Goal: Task Accomplishment & Management: Complete application form

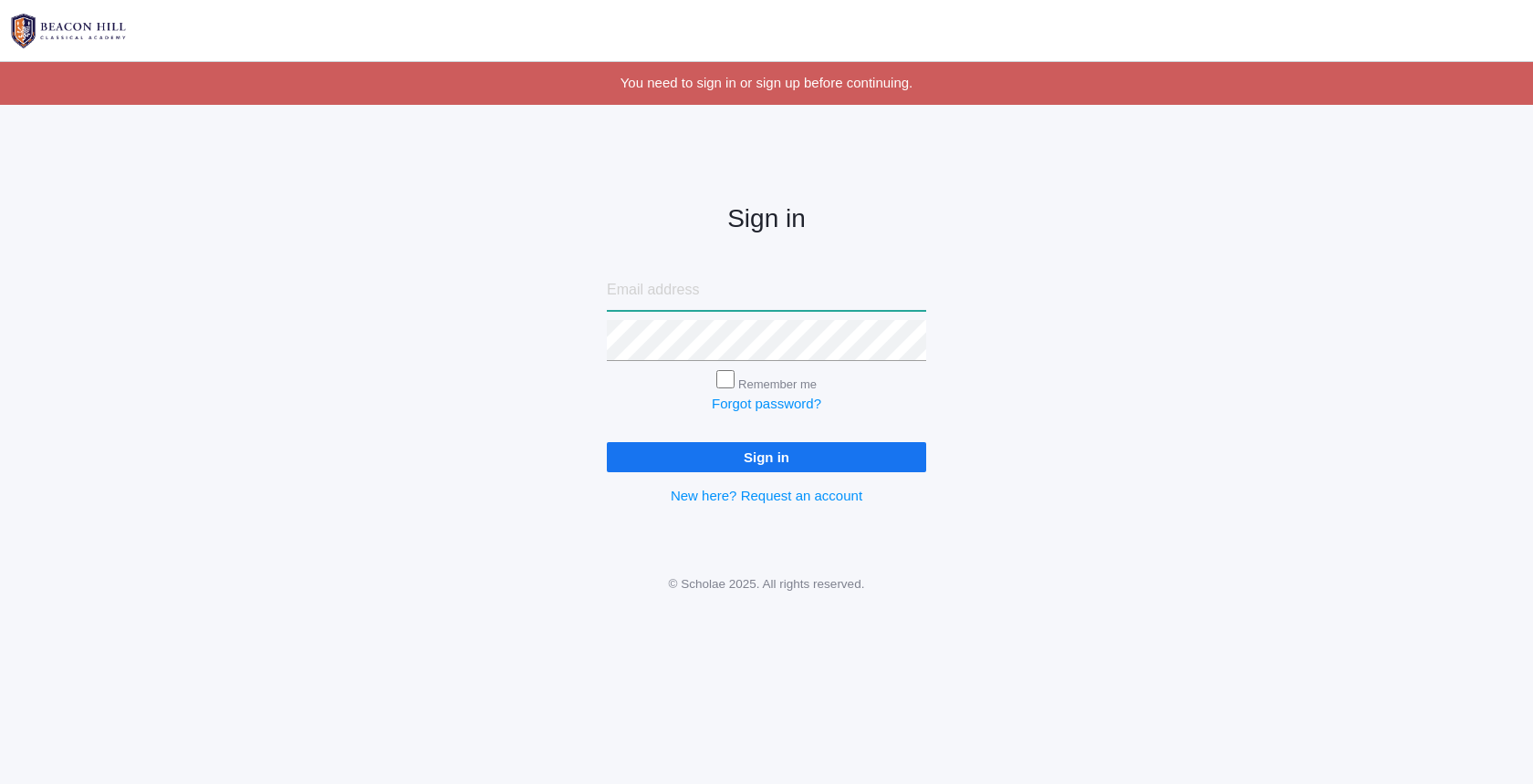
type input "derrickmarz@gmail.com"
click at [826, 445] on input "Sign in" at bounding box center [766, 457] width 320 height 30
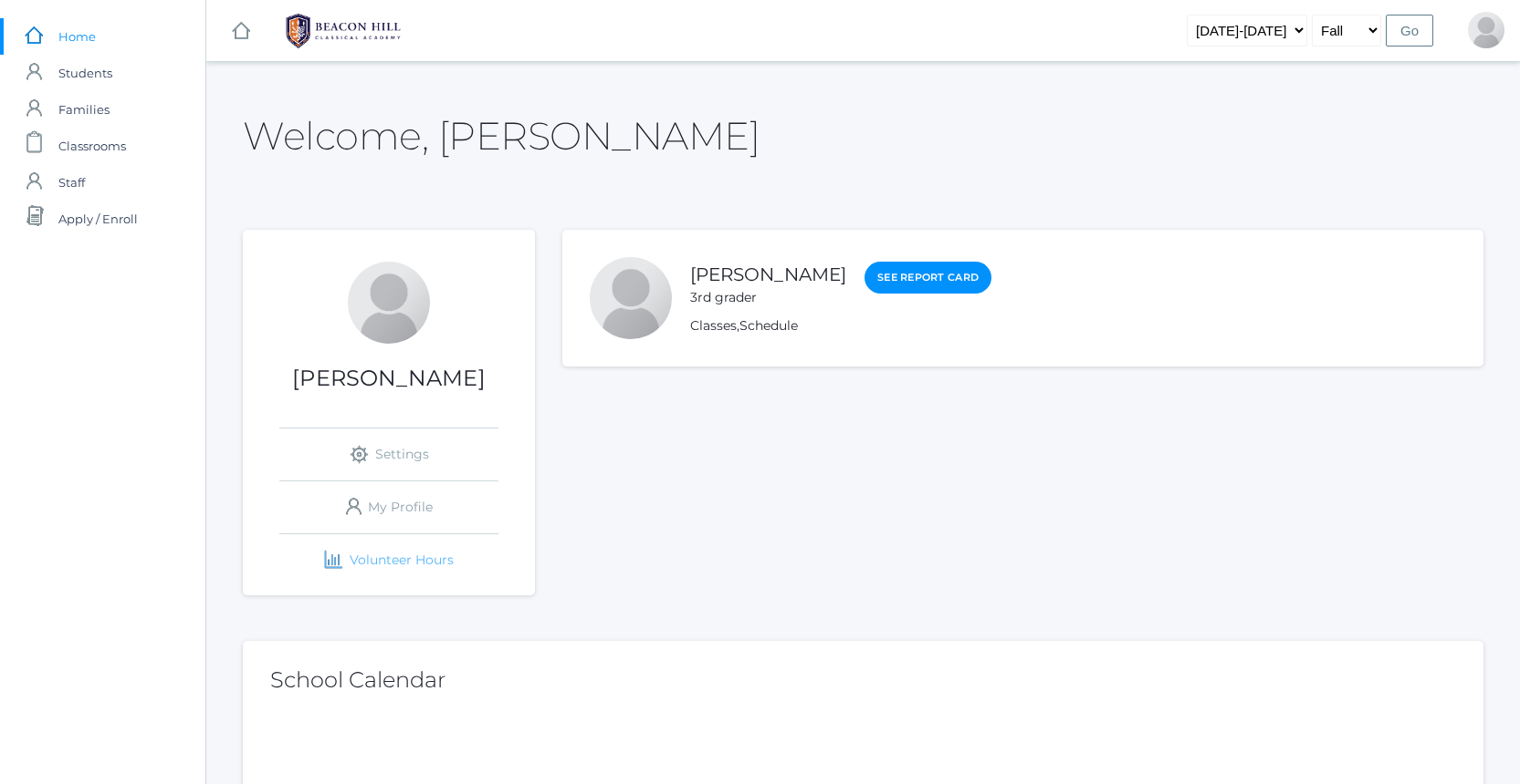
click at [416, 570] on link "icons/finance/bar-chart Created with Sketch. Volunteer Hours" at bounding box center [389, 560] width 219 height 52
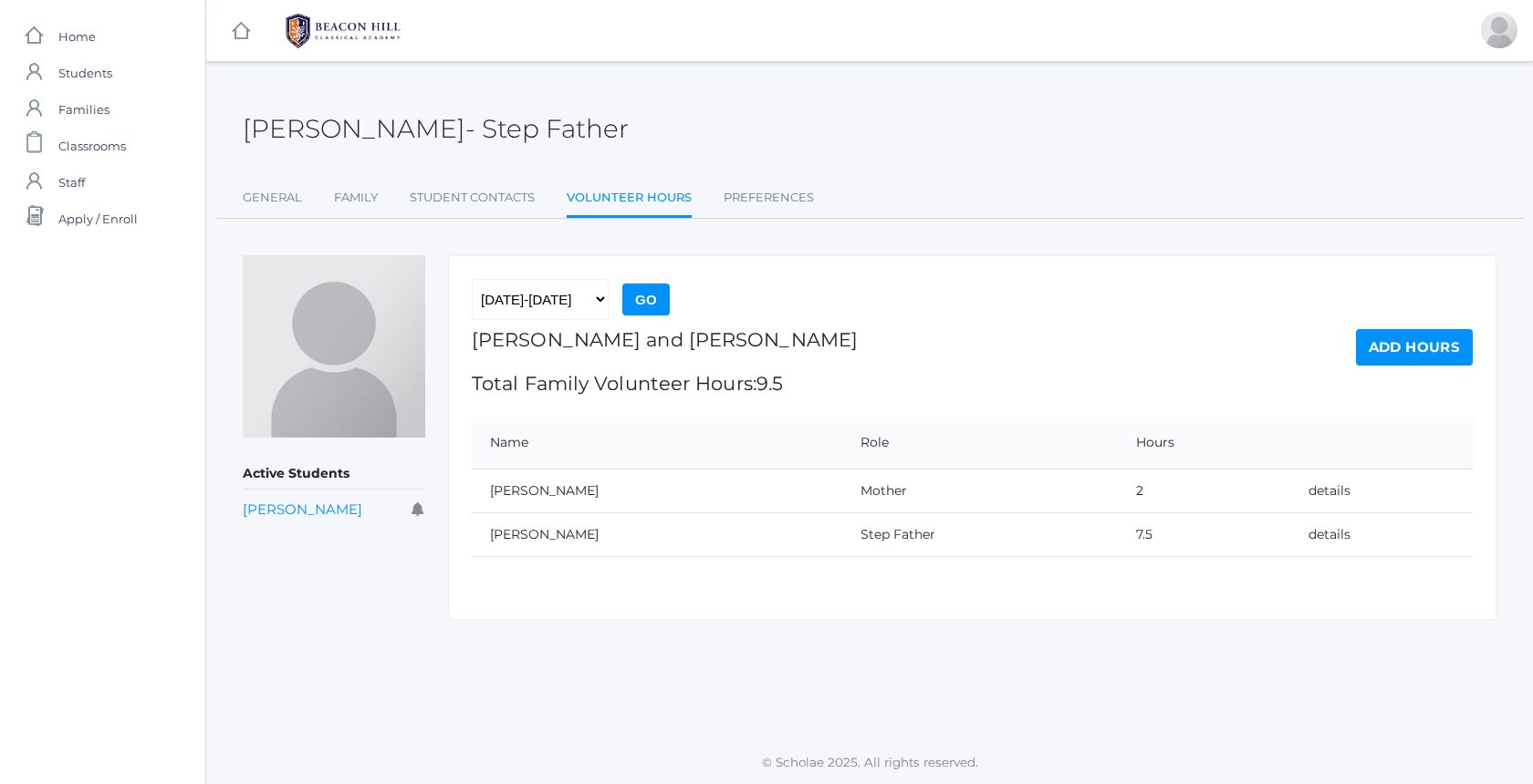
click at [1406, 334] on link "Add Hours" at bounding box center [1414, 347] width 116 height 36
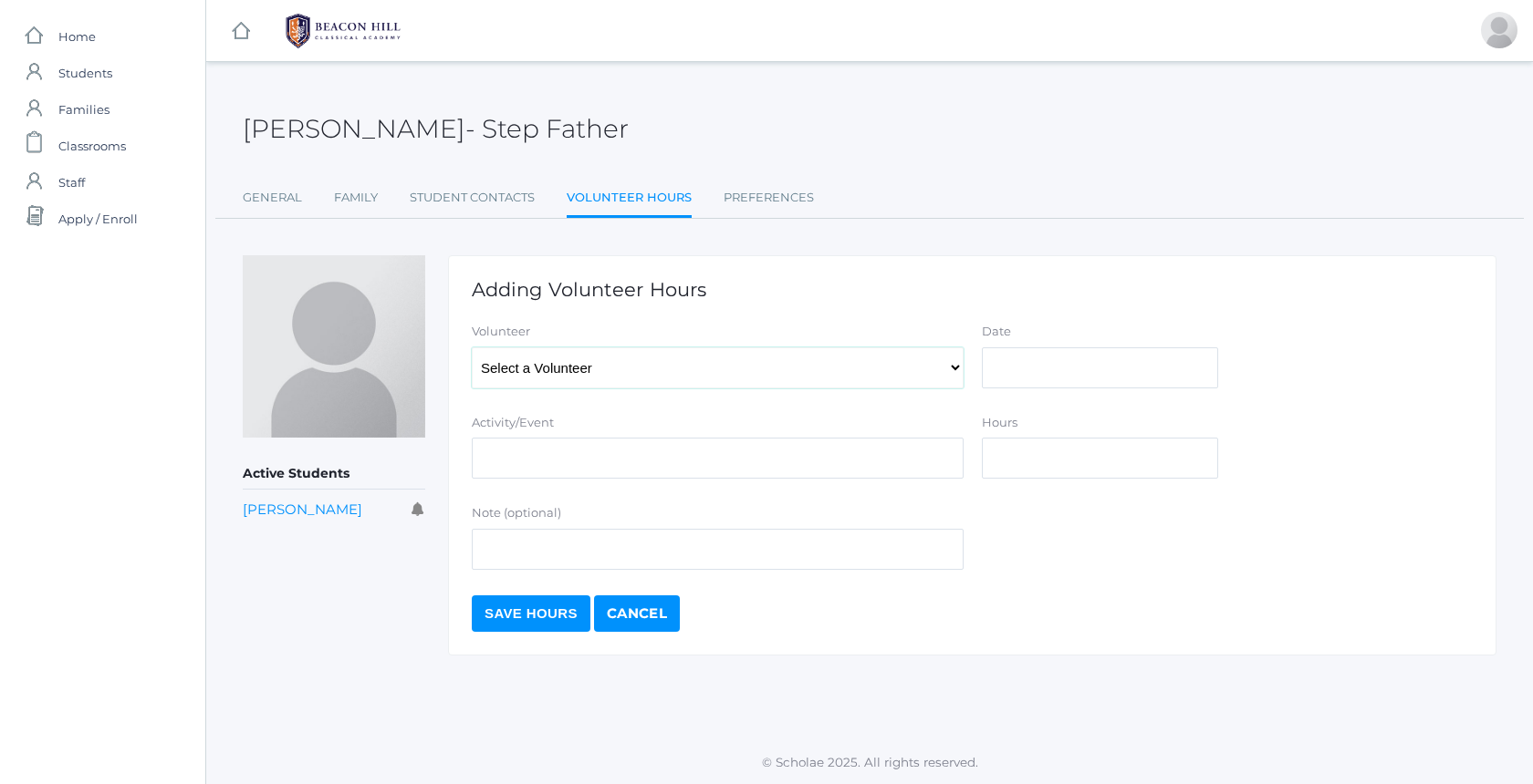
select select "4141"
click at [1036, 370] on input "Date" at bounding box center [1100, 369] width 237 height 41
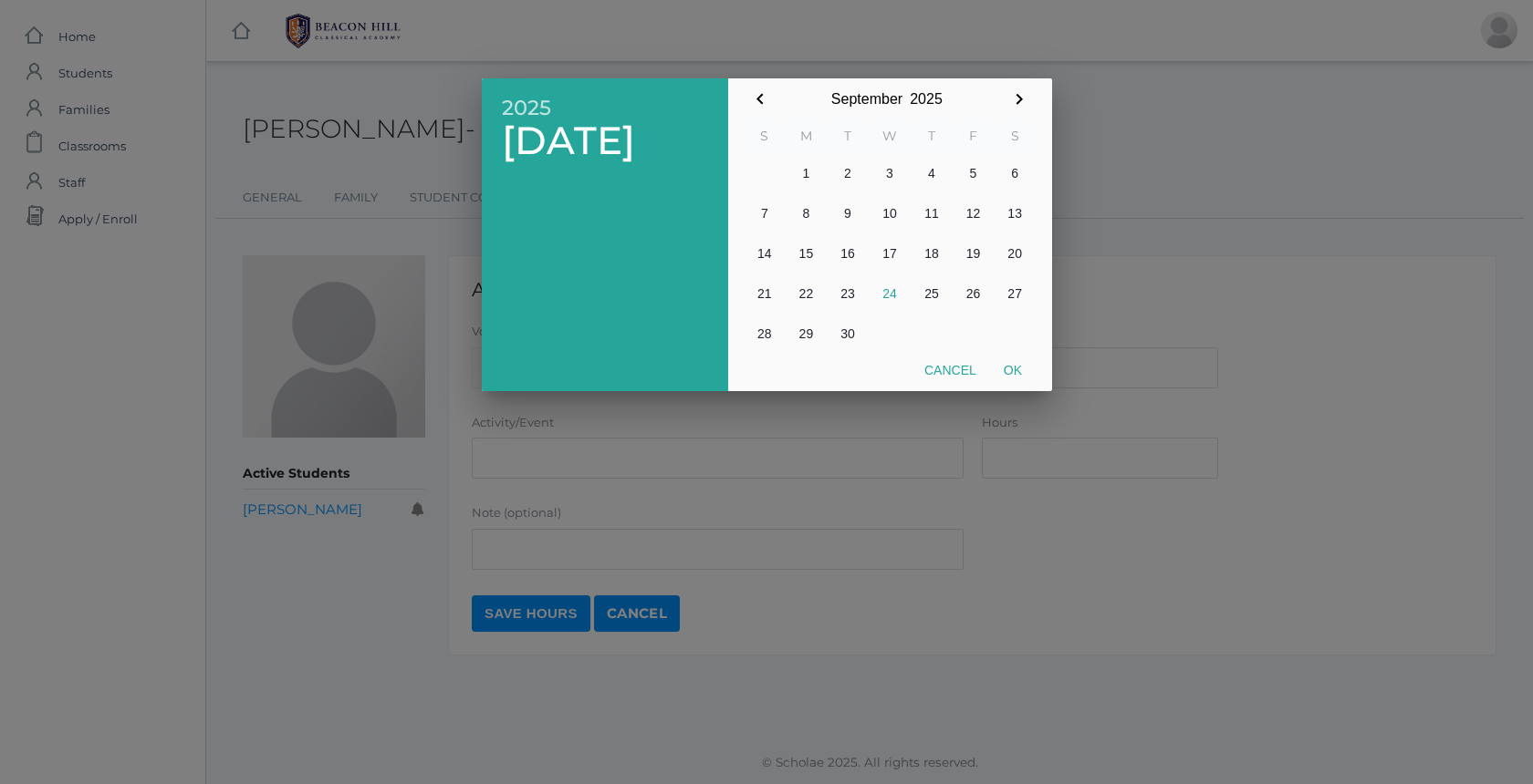
click at [952, 374] on button "Cancel" at bounding box center [949, 370] width 79 height 33
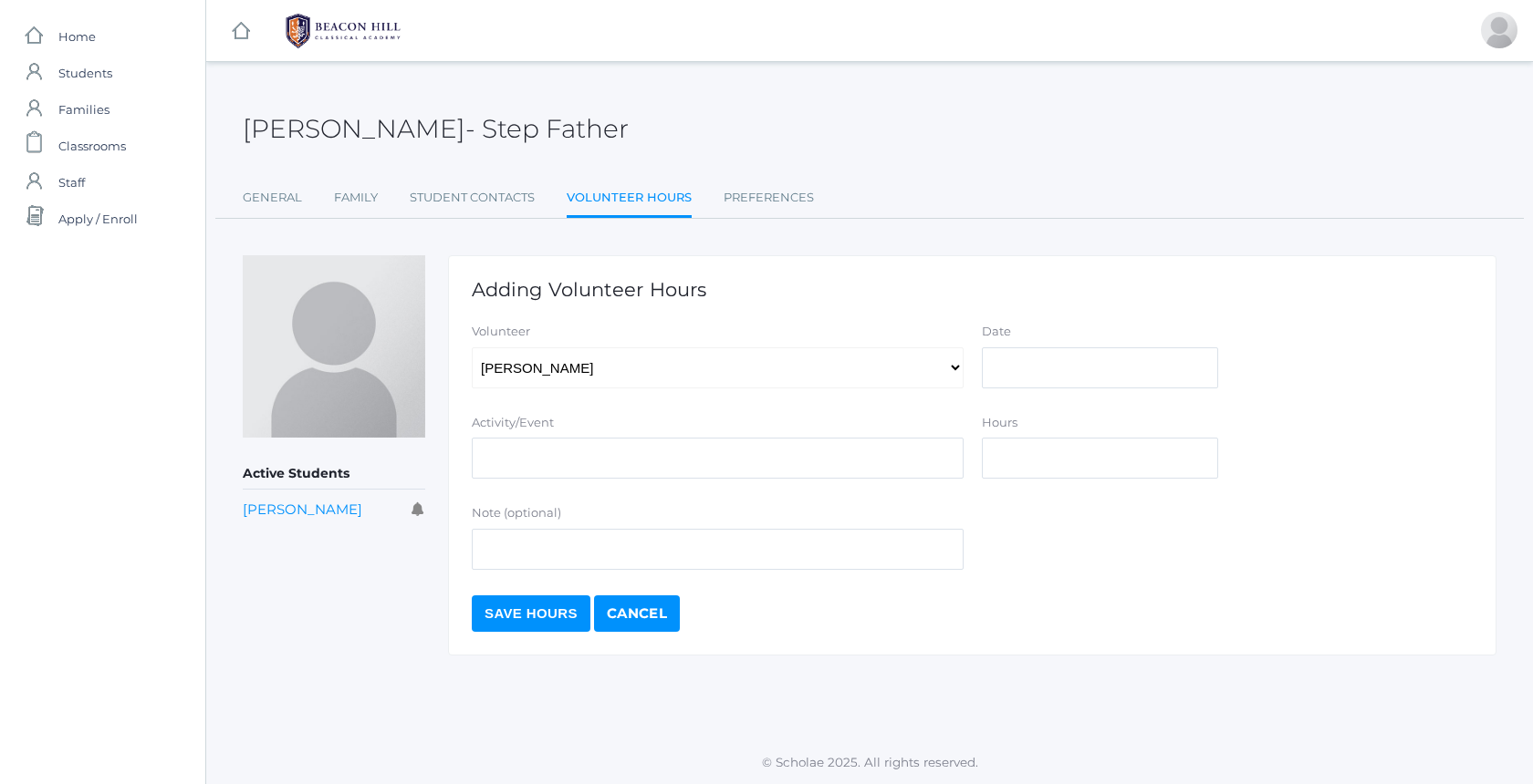
click at [647, 212] on link "Volunteer Hours" at bounding box center [629, 199] width 125 height 39
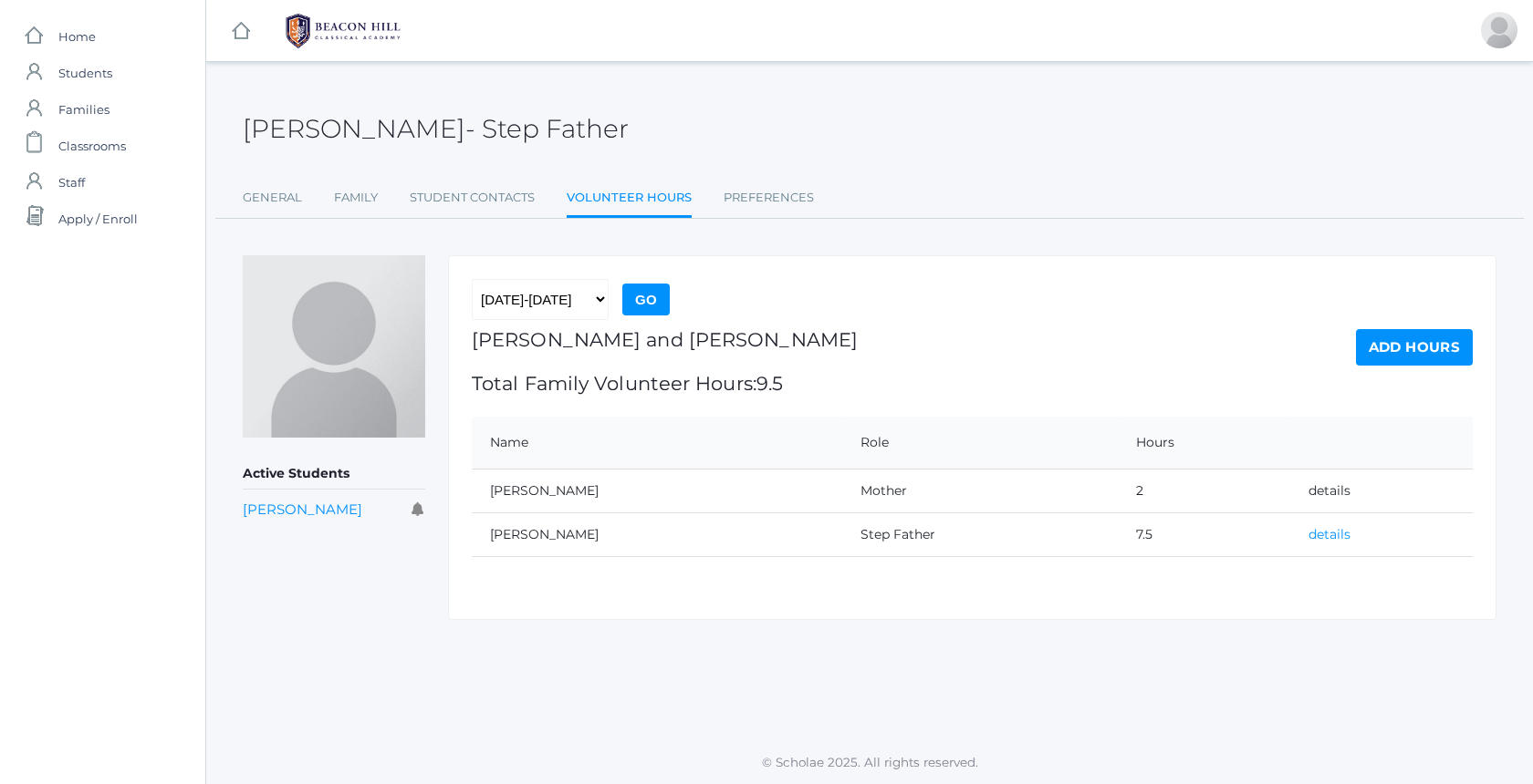
click at [1337, 532] on link "details" at bounding box center [1329, 534] width 42 height 17
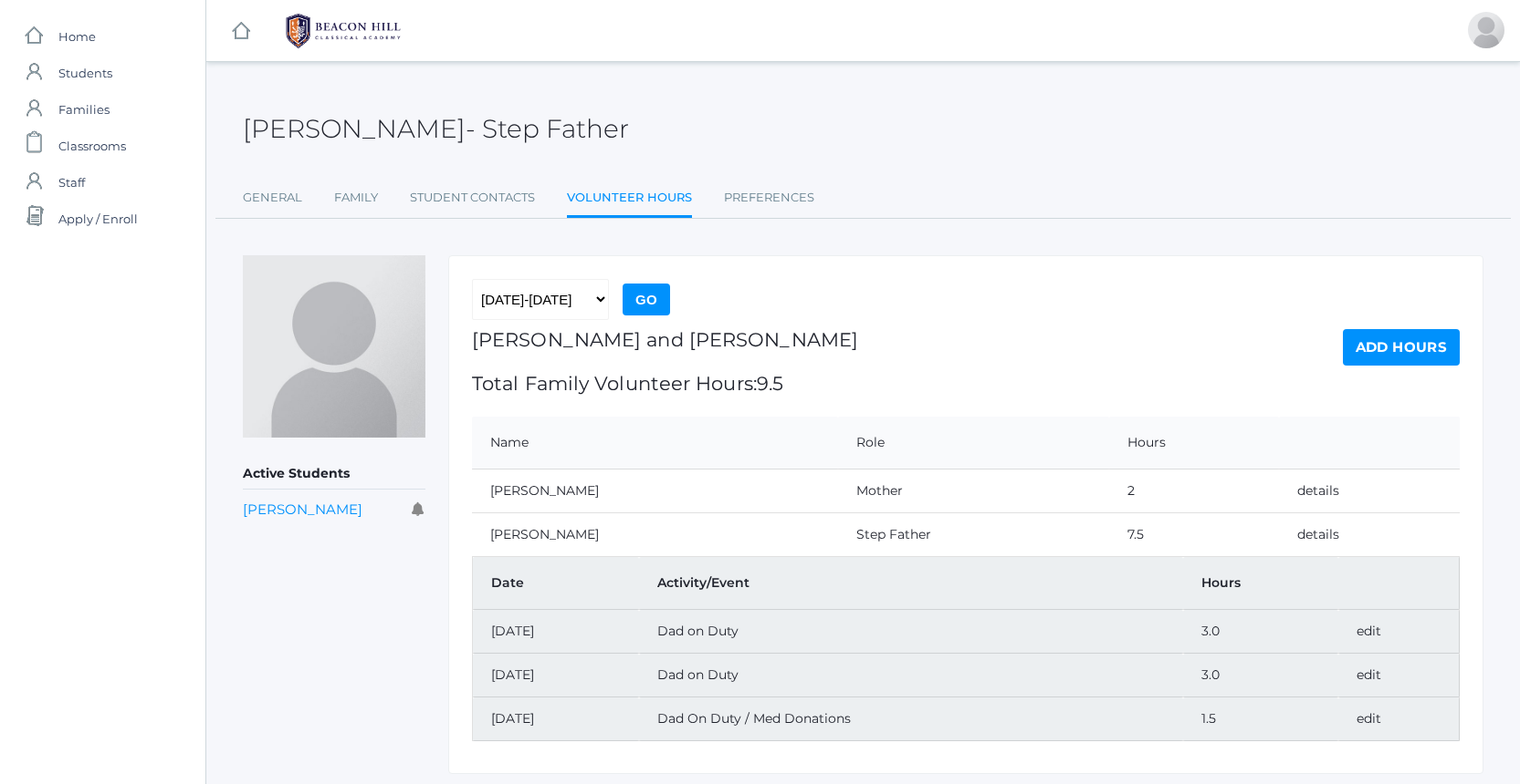
scroll to position [35, 0]
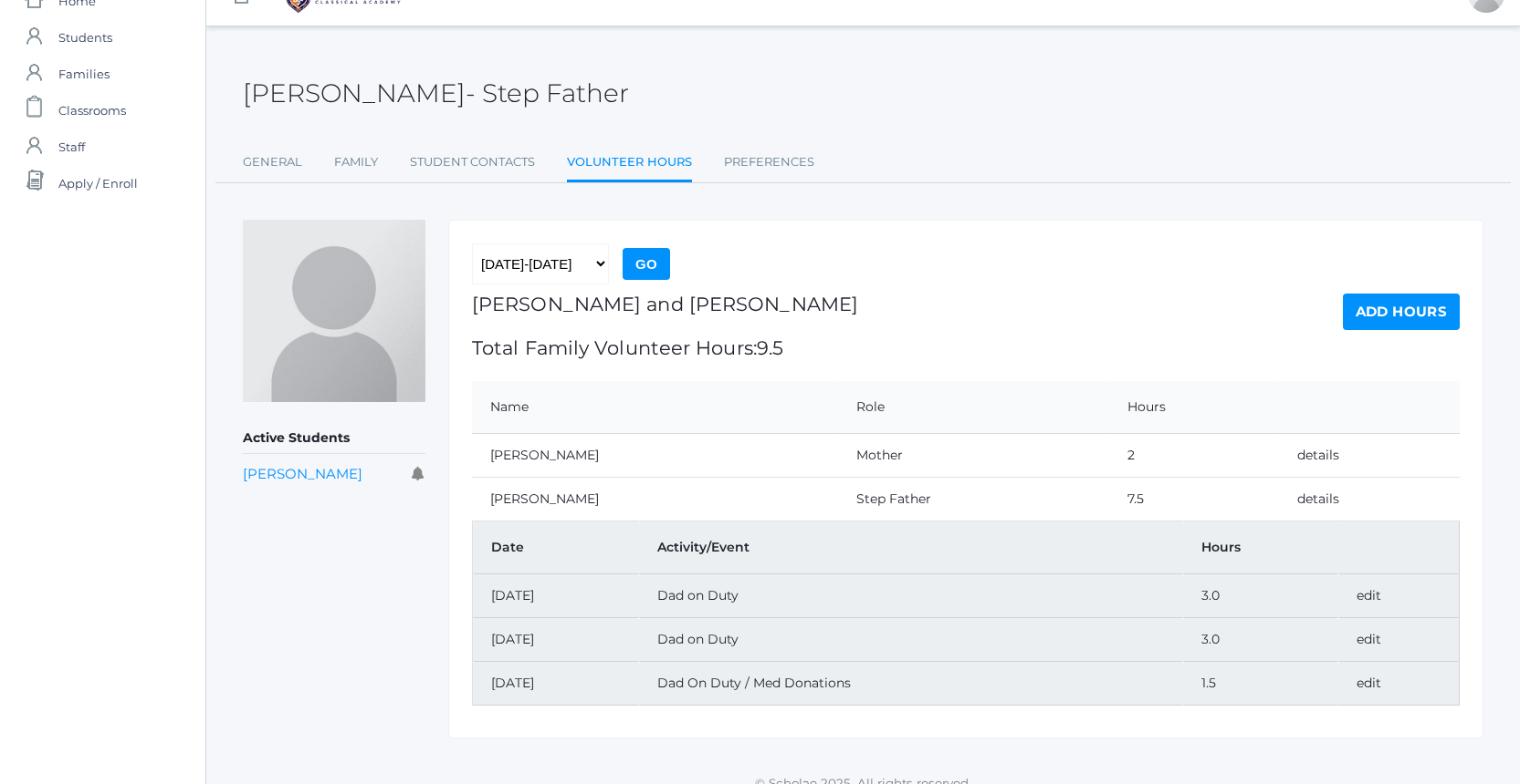
click at [1419, 321] on link "Add Hours" at bounding box center [1401, 311] width 116 height 36
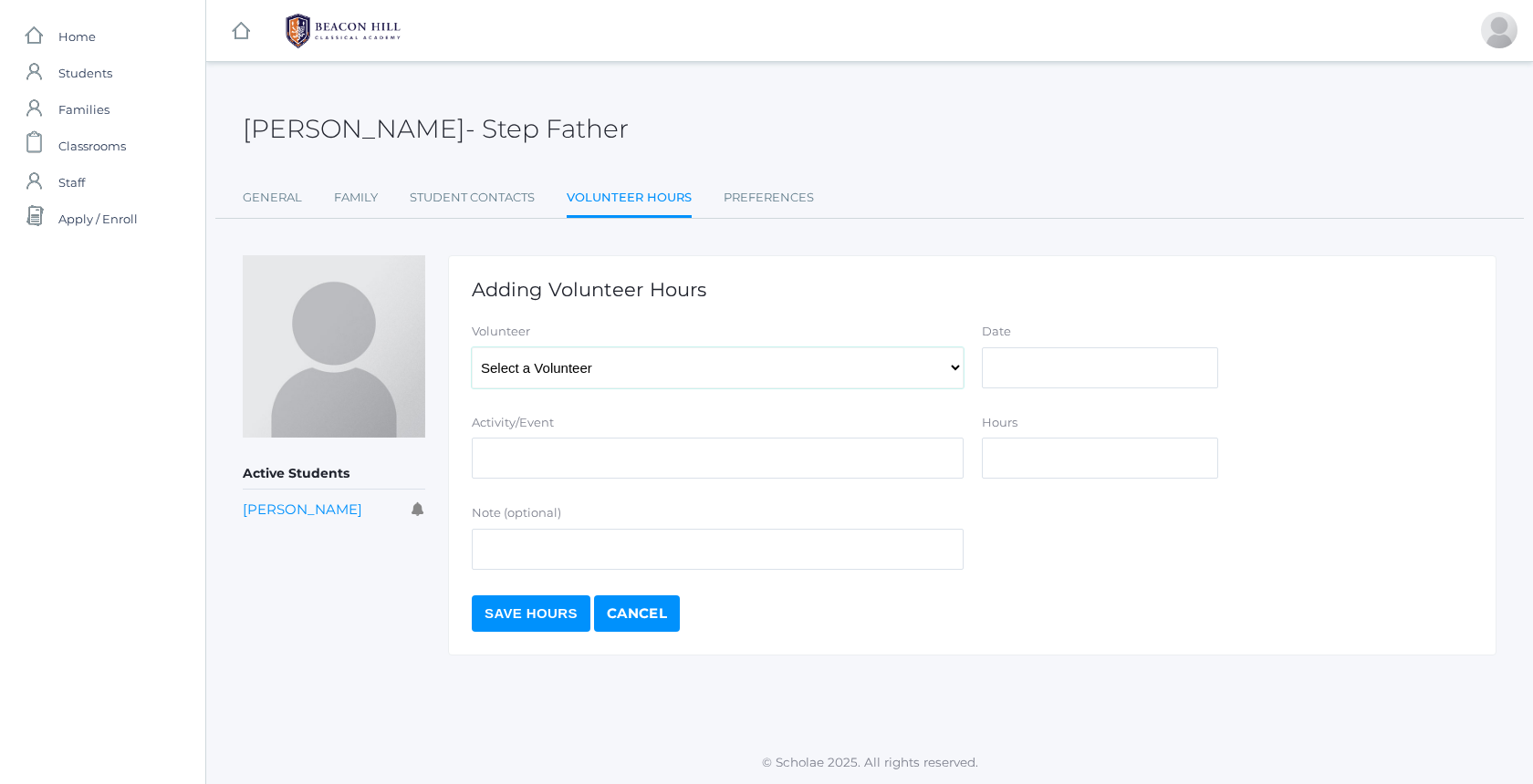
select select "4141"
click at [1045, 370] on input "Date" at bounding box center [1100, 369] width 237 height 41
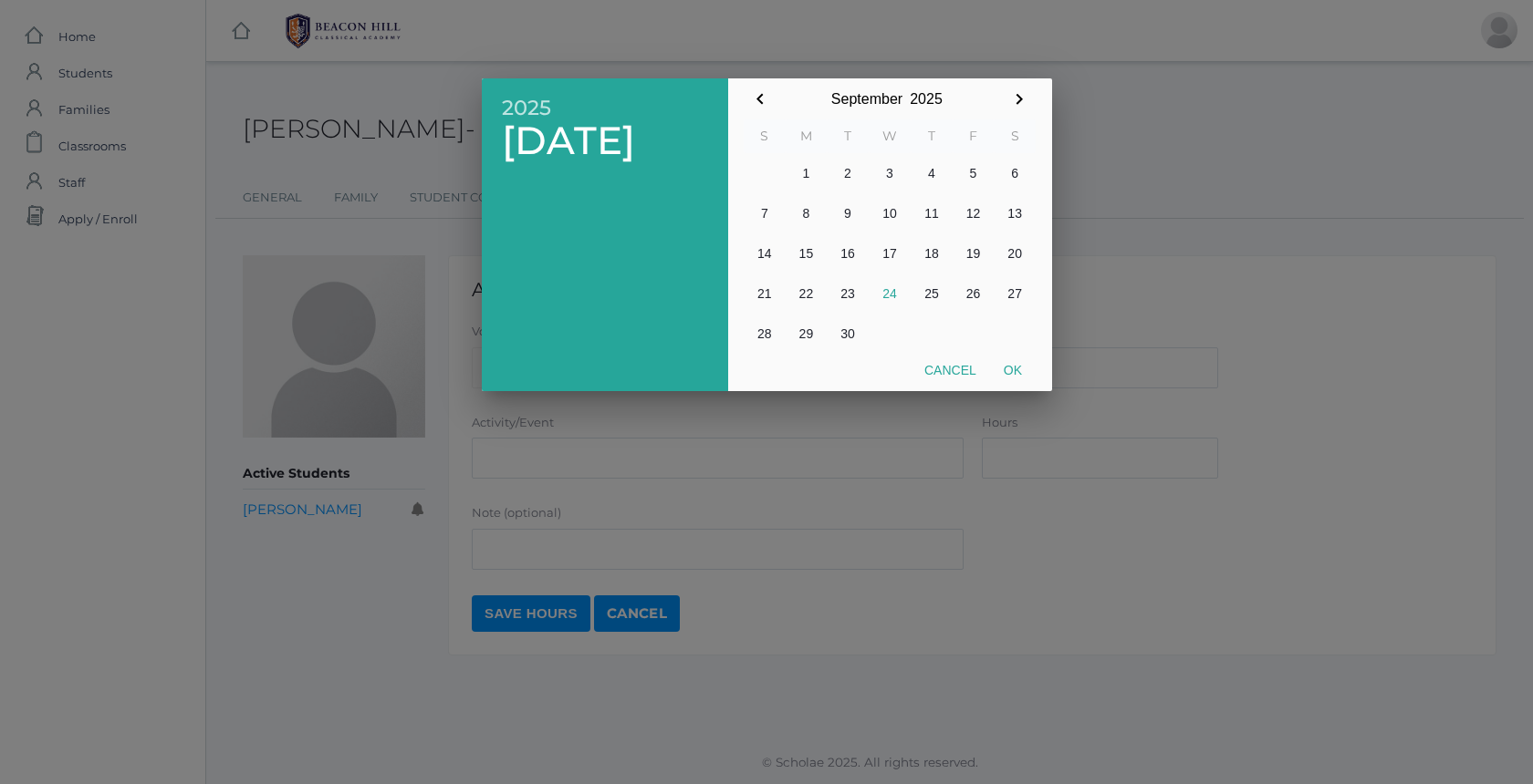
click at [893, 256] on button "17" at bounding box center [889, 253] width 42 height 40
click at [1024, 361] on button "Ok" at bounding box center [1012, 370] width 46 height 33
type input "[DATE]"
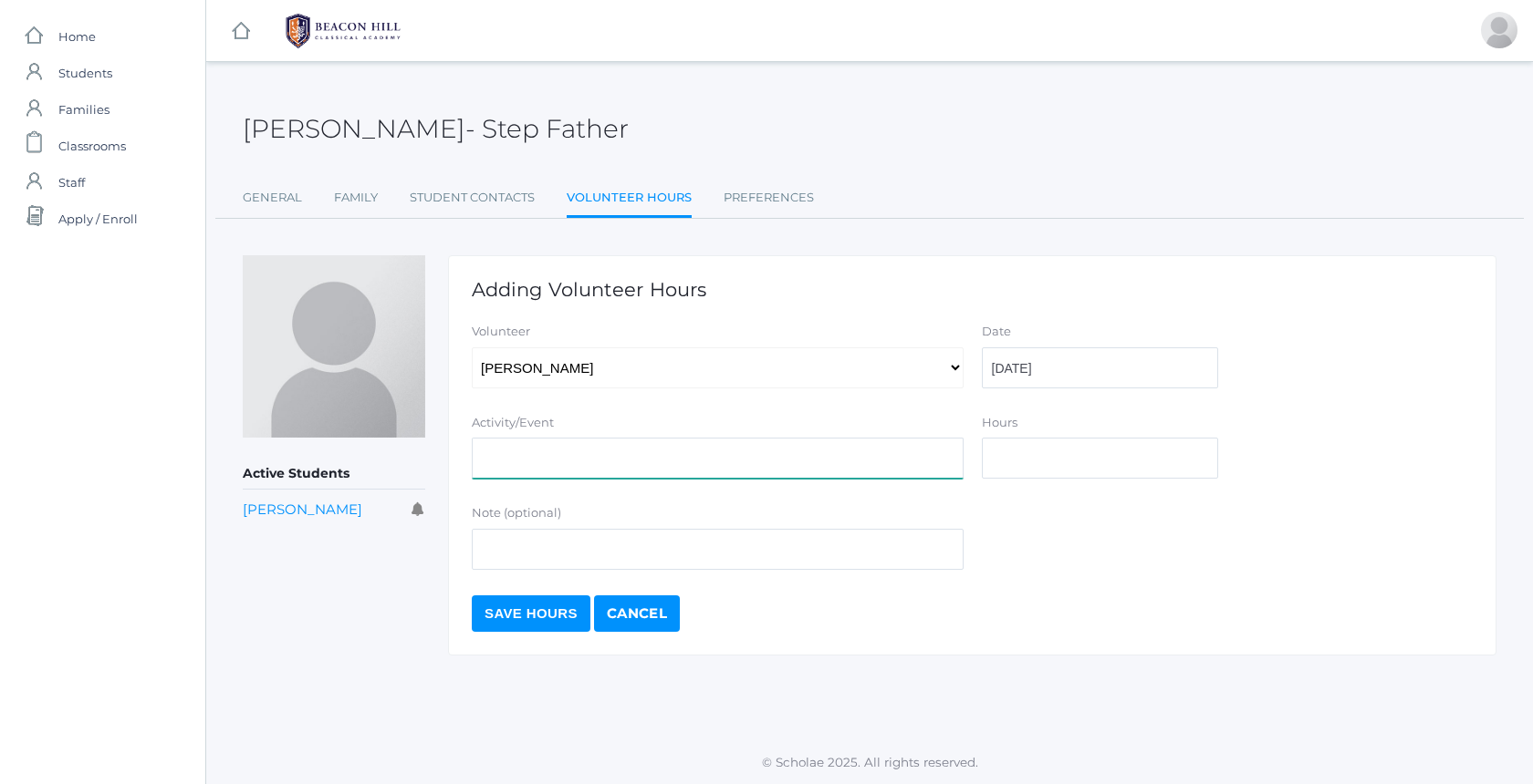
click at [679, 470] on input "Activity/Event" at bounding box center [717, 458] width 492 height 41
type input "Dad on Duty"
click at [1063, 467] on input "Hours" at bounding box center [1100, 458] width 237 height 41
type input "3"
click at [546, 611] on input "Save Hours" at bounding box center [530, 613] width 118 height 36
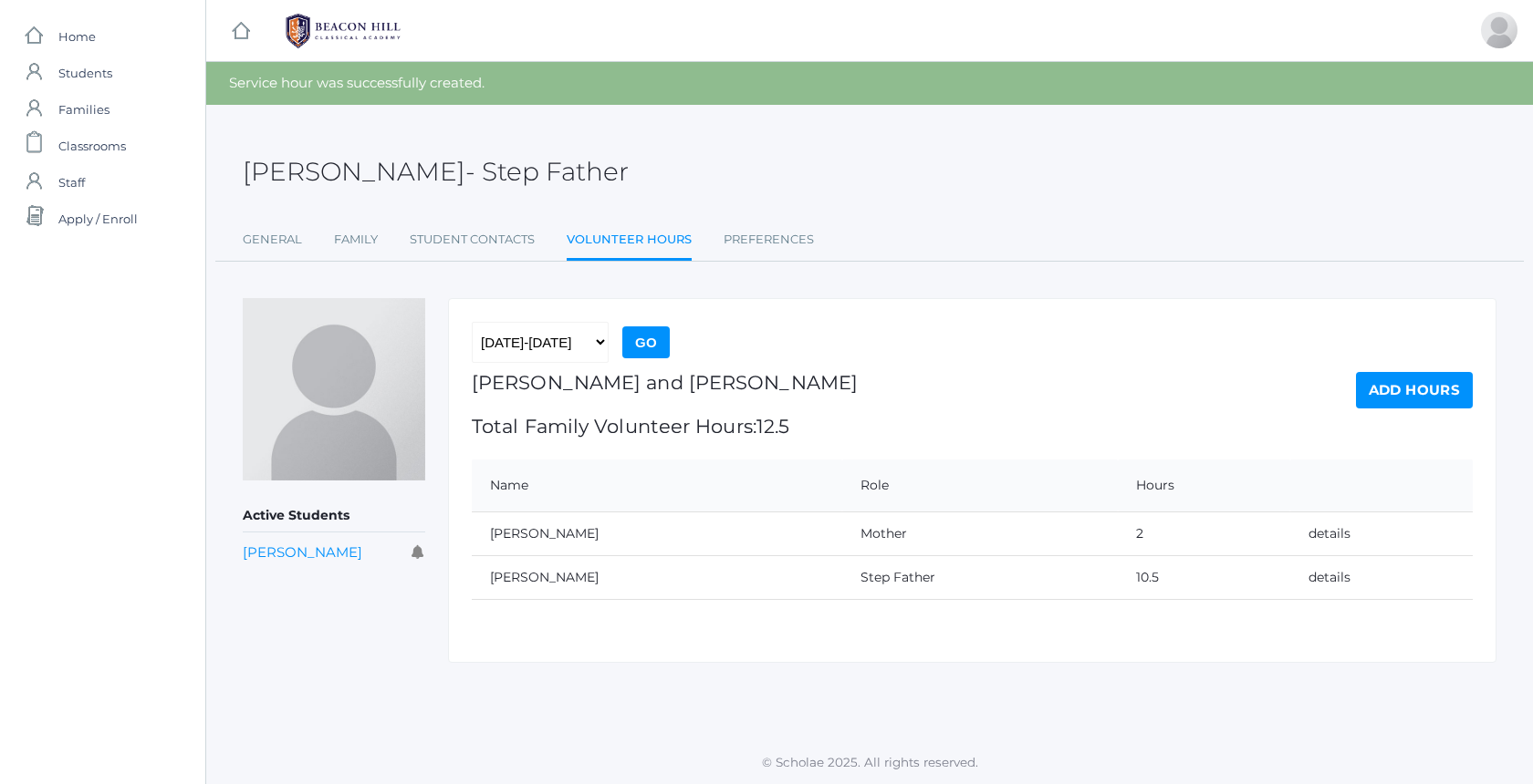
click at [1403, 376] on link "Add Hours" at bounding box center [1414, 390] width 116 height 36
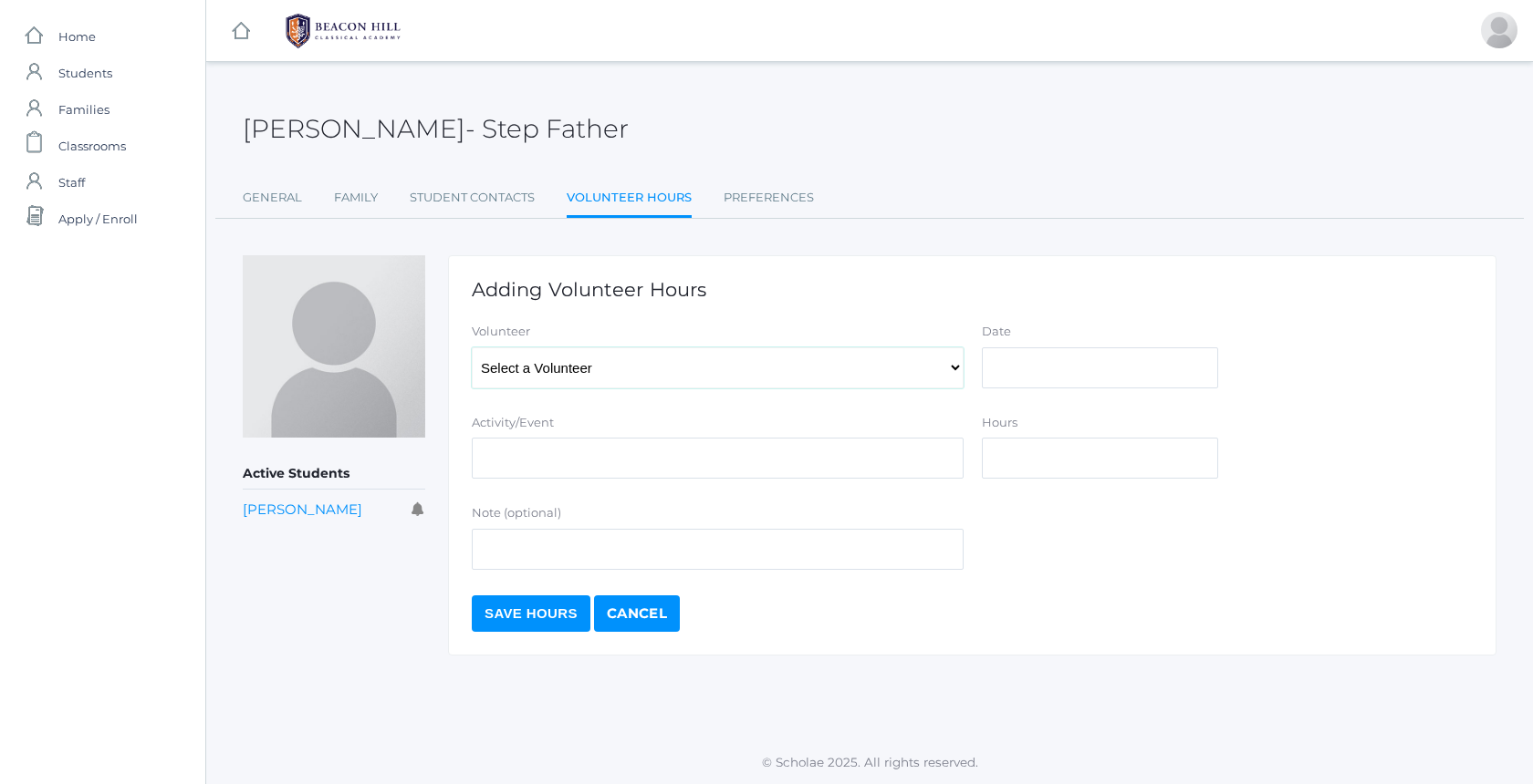
select select "4141"
click at [1029, 364] on input "Date" at bounding box center [1100, 369] width 237 height 41
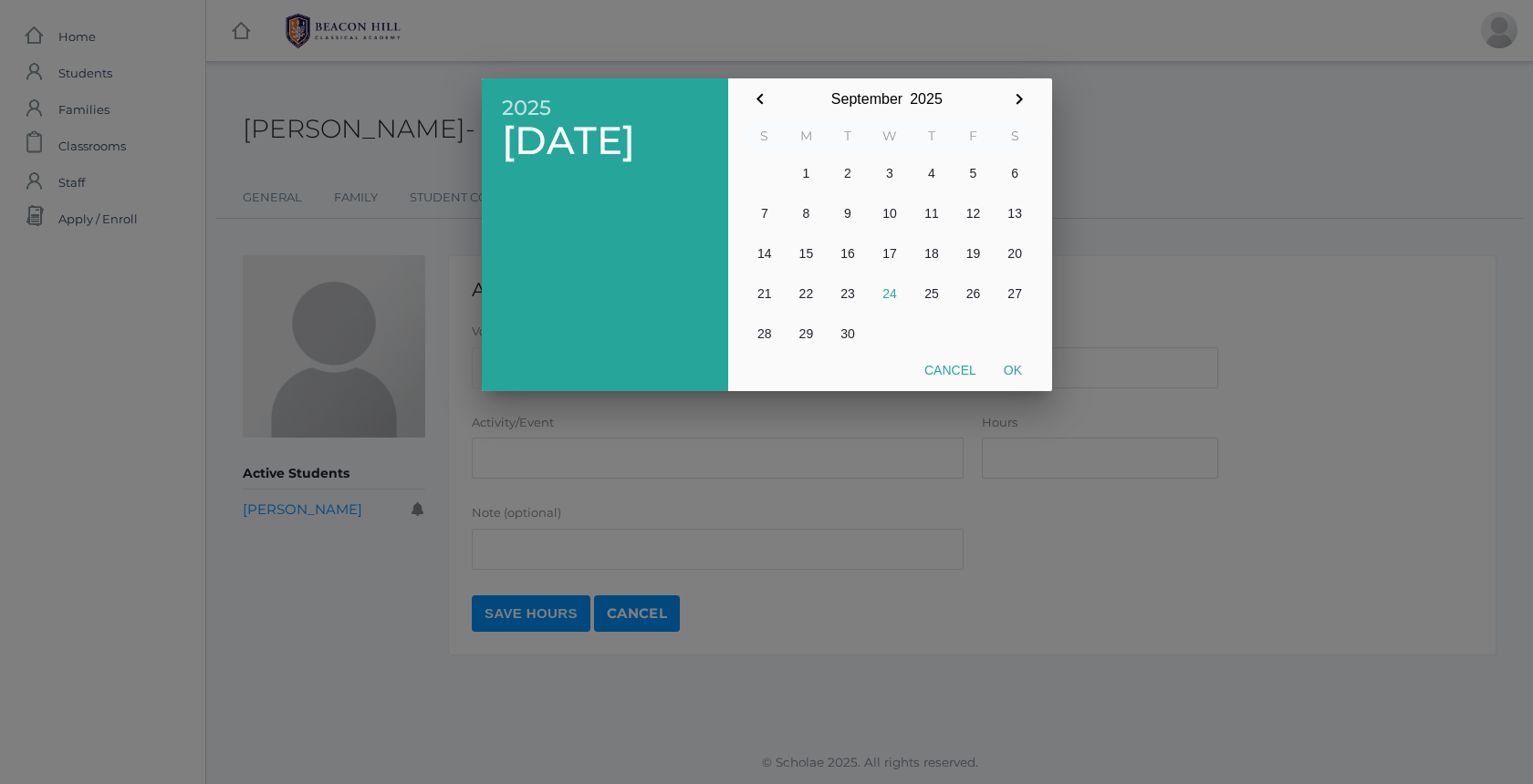
click at [811, 283] on button "22" at bounding box center [806, 293] width 42 height 40
click at [1018, 370] on button "Ok" at bounding box center [1012, 370] width 46 height 33
type input "[DATE]"
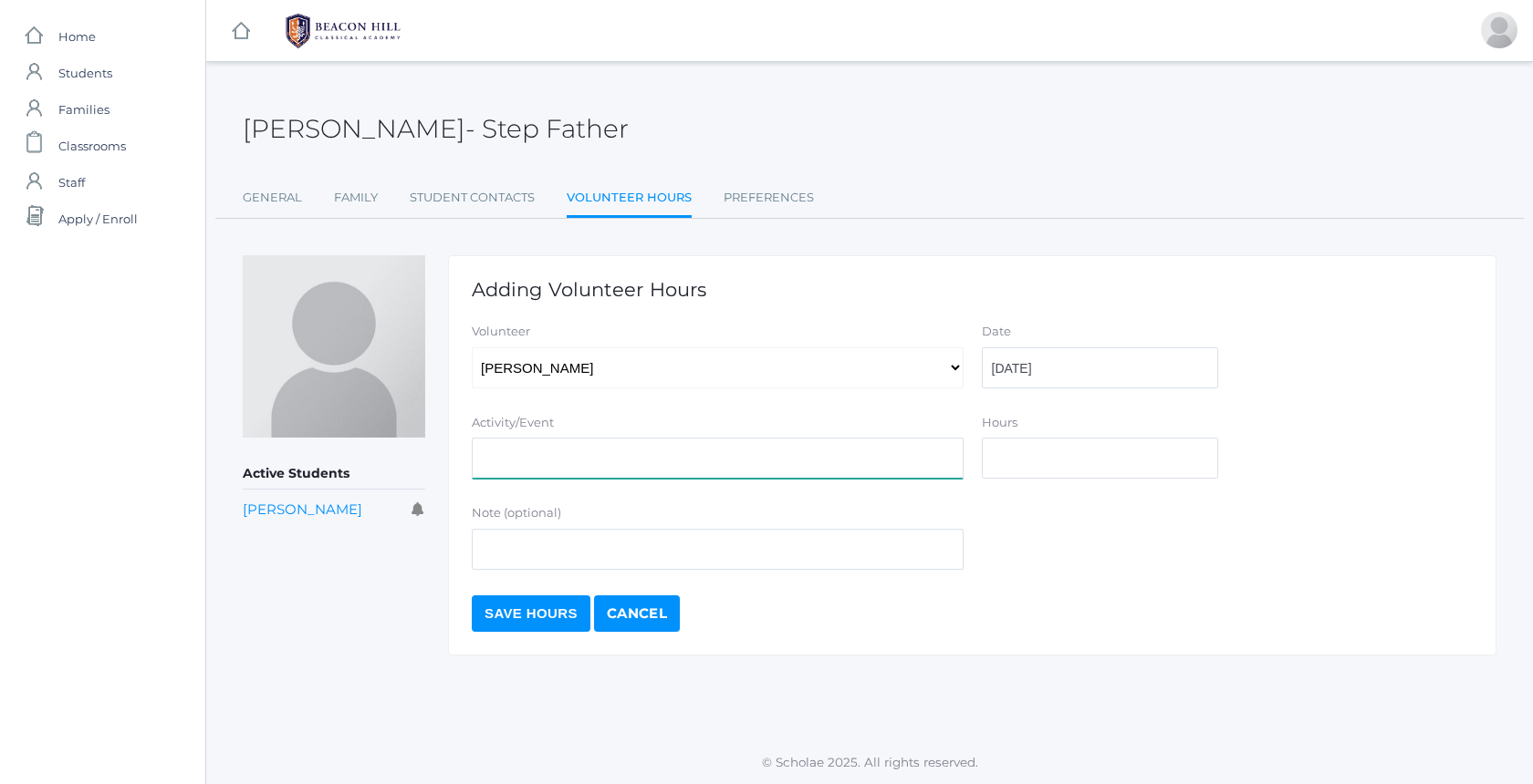
click at [749, 442] on input "Activity/Event" at bounding box center [717, 458] width 492 height 41
type input "Dad on Duty"
click at [1040, 471] on input "Hours" at bounding box center [1100, 458] width 237 height 41
type input "3"
click at [530, 618] on input "Save Hours" at bounding box center [530, 613] width 118 height 36
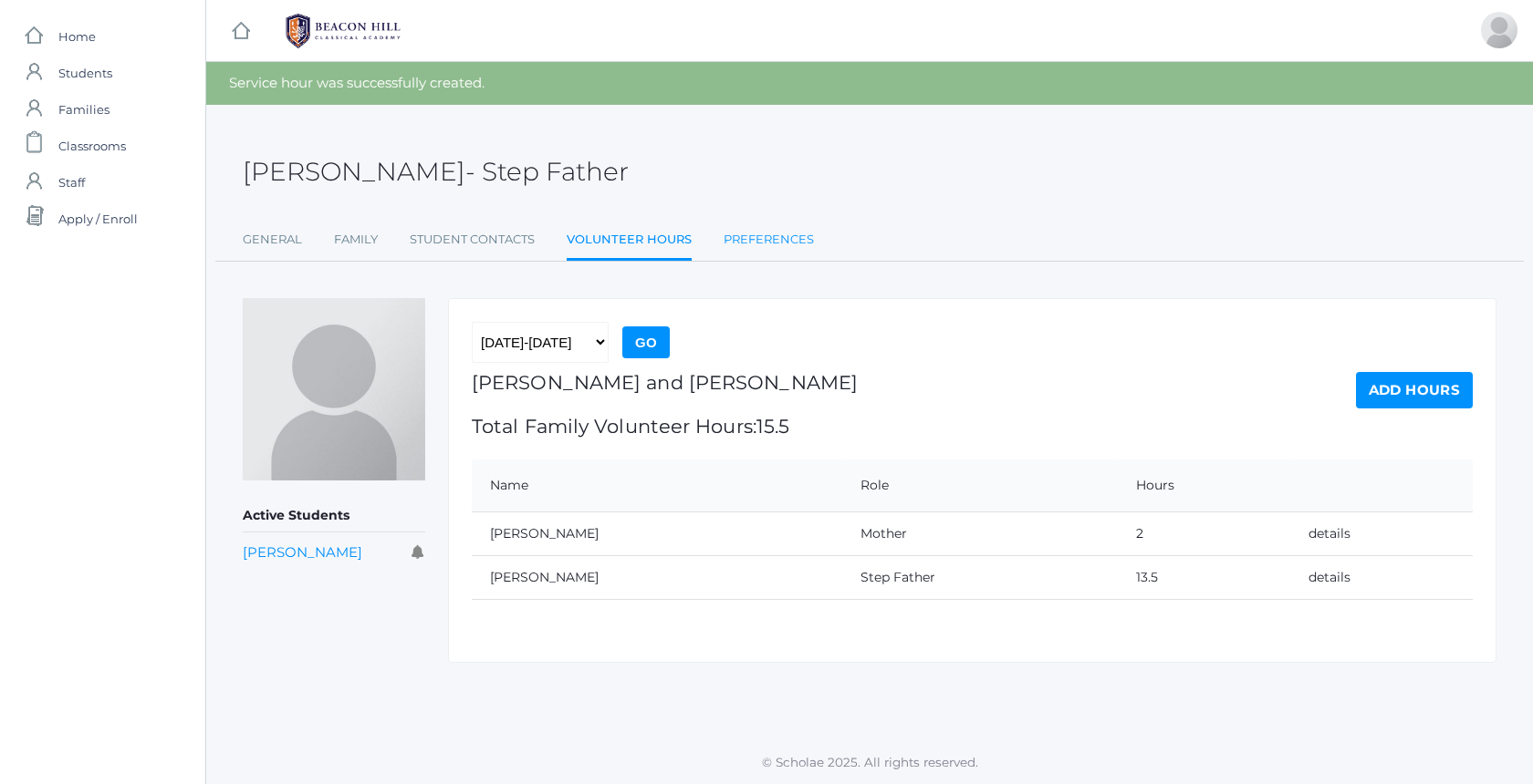
click at [747, 240] on link "Preferences" at bounding box center [768, 240] width 90 height 36
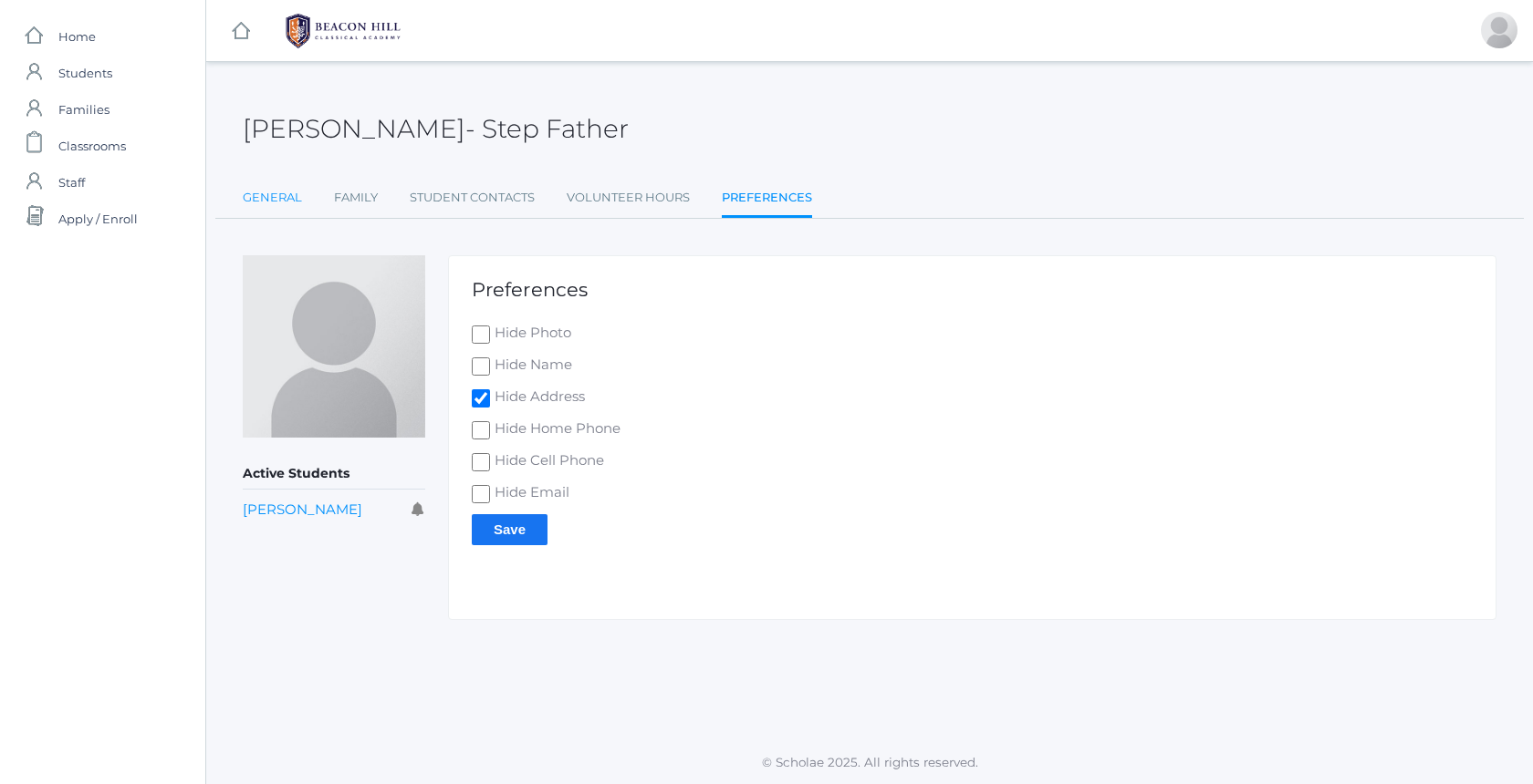
click at [274, 204] on link "General" at bounding box center [272, 197] width 60 height 36
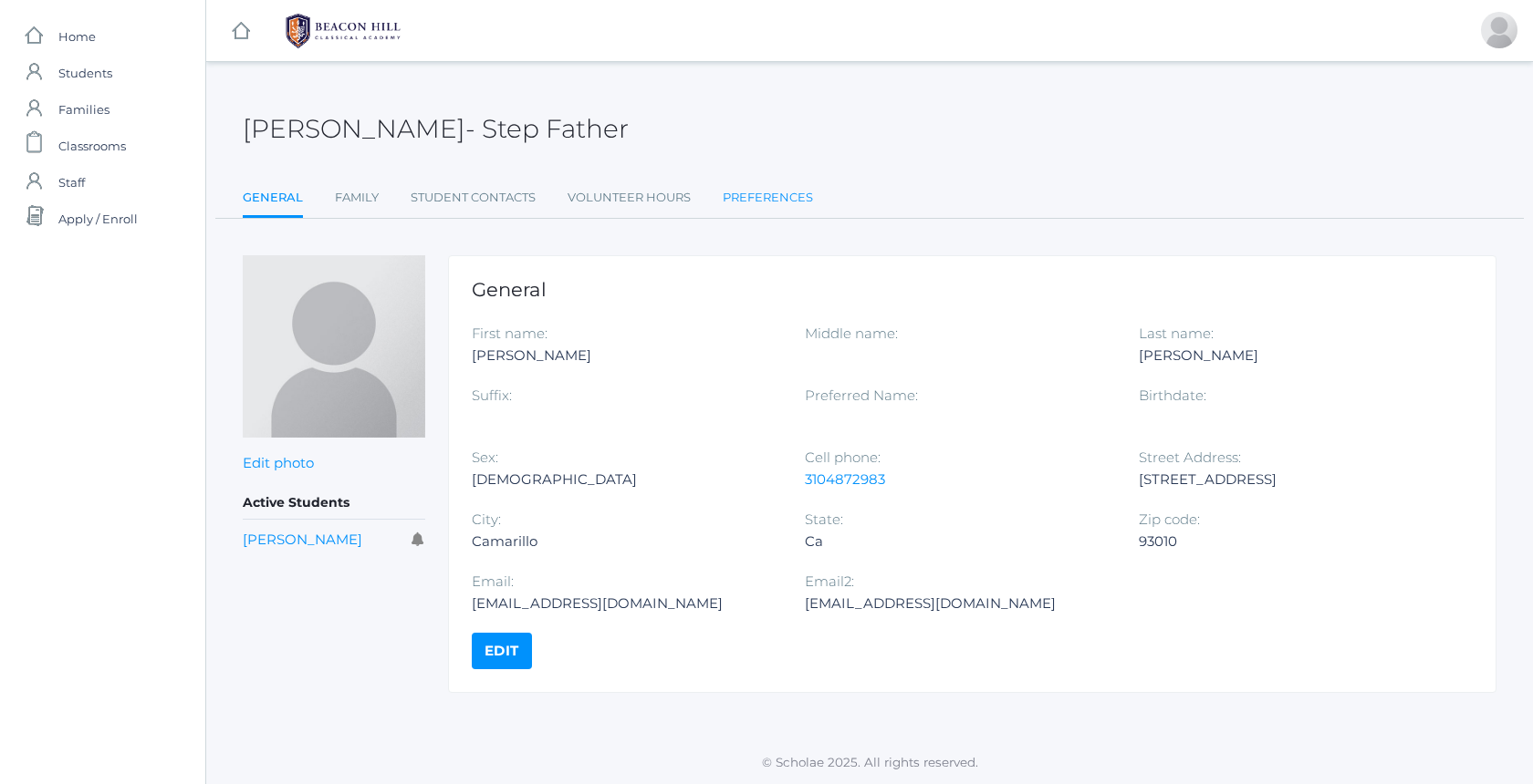
click at [752, 196] on link "Preferences" at bounding box center [767, 197] width 90 height 36
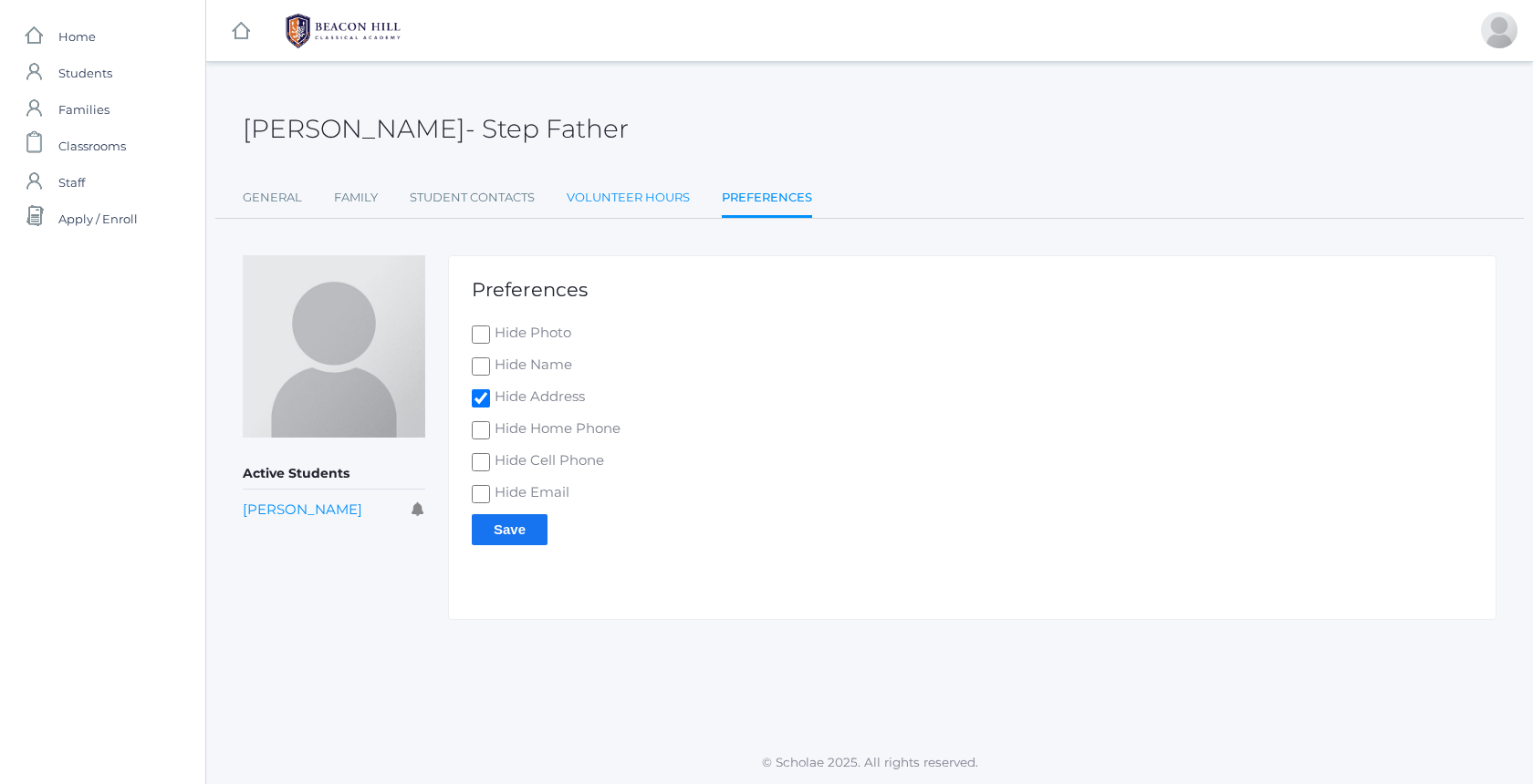
click at [642, 198] on link "Volunteer Hours" at bounding box center [628, 197] width 123 height 36
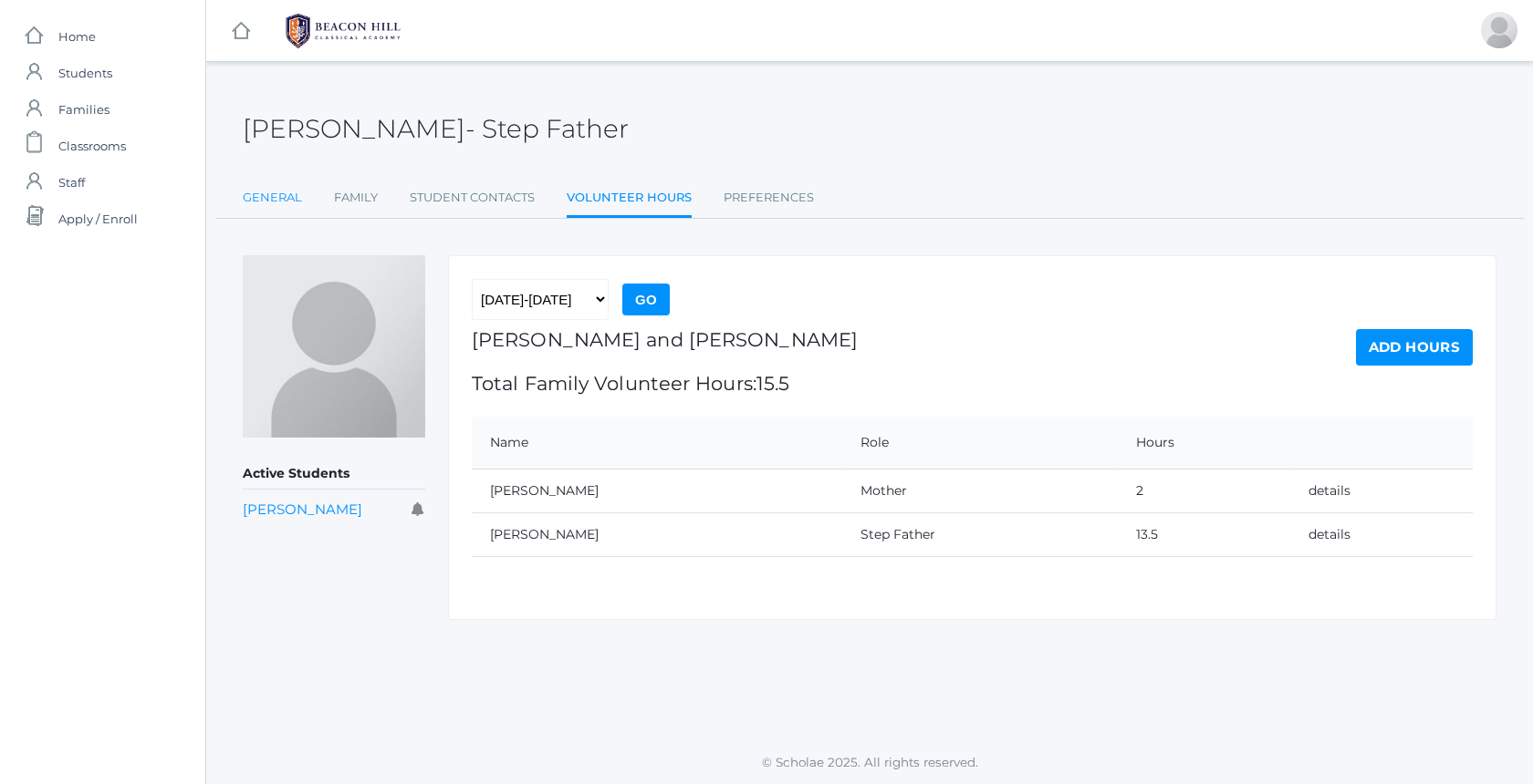
click at [272, 199] on link "General" at bounding box center [272, 197] width 60 height 36
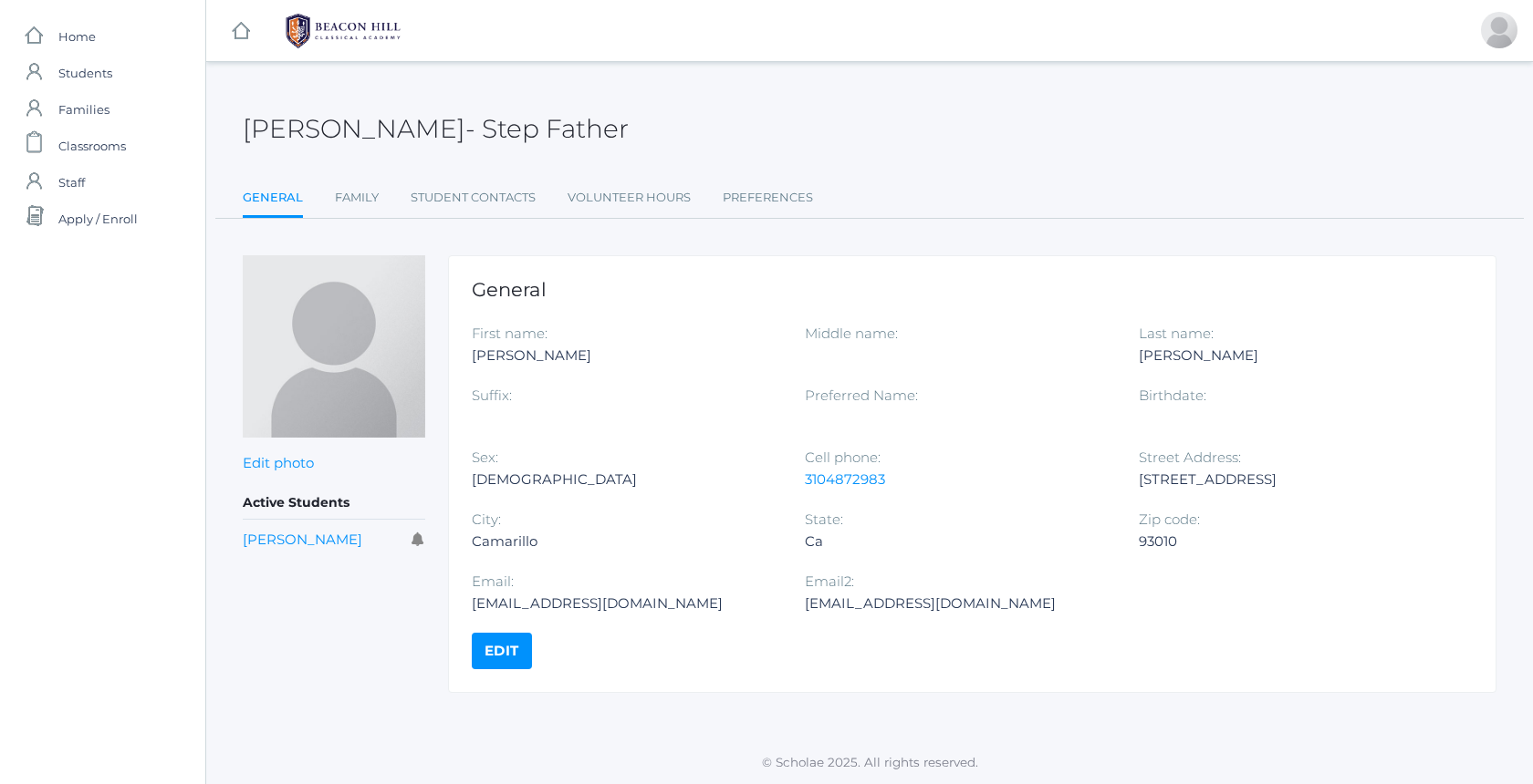
click at [117, 42] on link "icons/ui/navigation/home Created with Sketch. Home" at bounding box center [103, 36] width 205 height 36
